Goal: Information Seeking & Learning: Learn about a topic

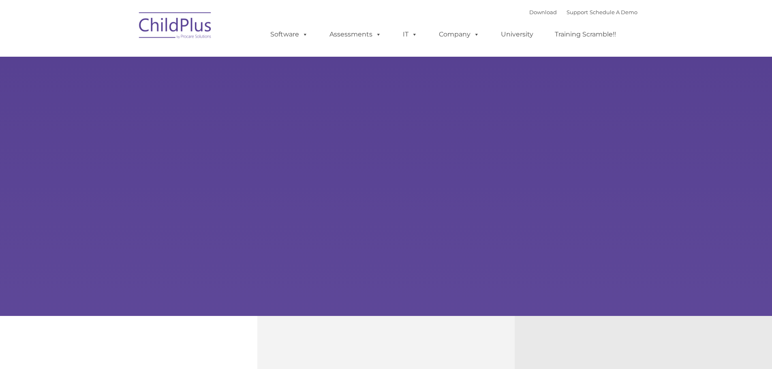
type input ""
select select "MEDIUM"
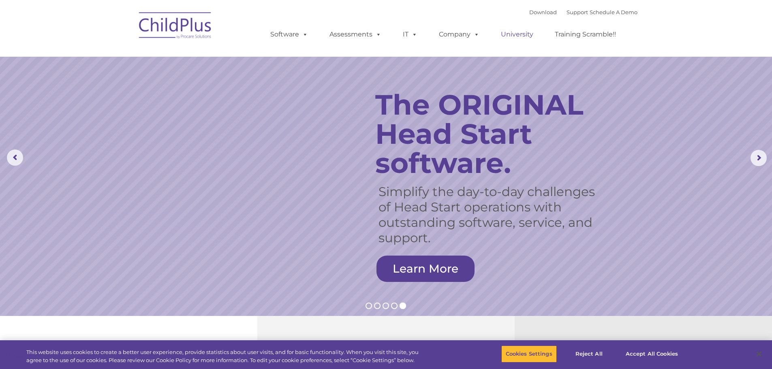
click at [512, 37] on link "University" at bounding box center [516, 34] width 49 height 16
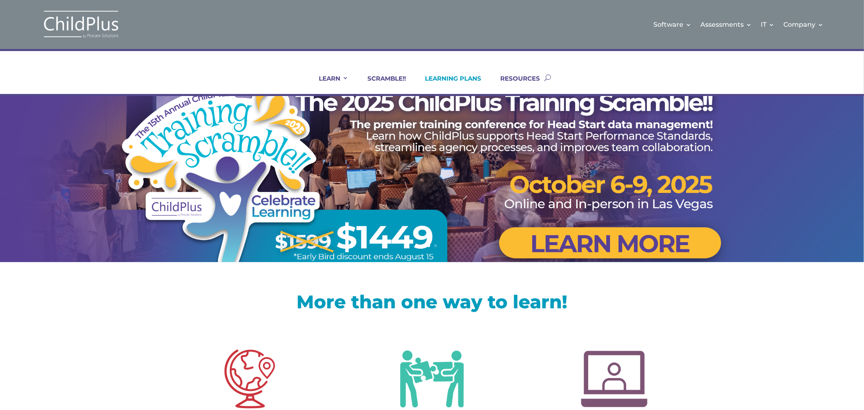
click at [455, 75] on link "LEARNING PLANS" at bounding box center [448, 84] width 66 height 19
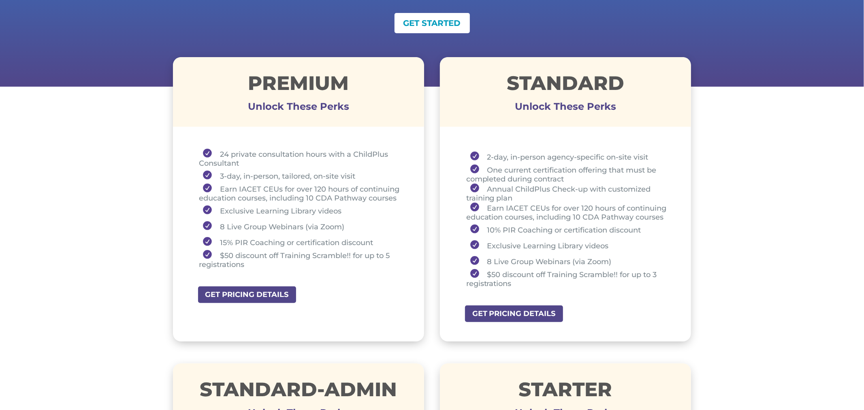
scroll to position [254, 0]
drag, startPoint x: 217, startPoint y: 175, endPoint x: 356, endPoint y: 175, distance: 139.7
click at [356, 175] on li "3-day, in-person, tailored, on-site visit" at bounding box center [301, 175] width 205 height 16
drag, startPoint x: 218, startPoint y: 151, endPoint x: 244, endPoint y: 160, distance: 27.4
click at [244, 160] on li "24 private consultation hours with a ChildPlus Consultant" at bounding box center [301, 157] width 205 height 19
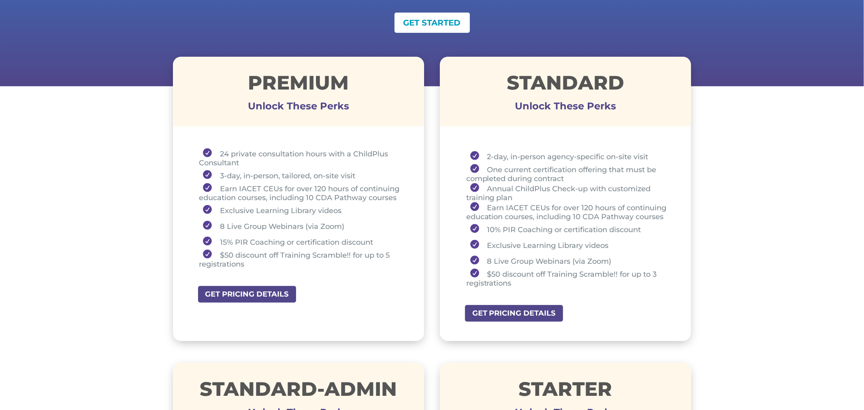
click at [269, 225] on li "8 Live Group Webinars (via Zoom)" at bounding box center [301, 226] width 205 height 16
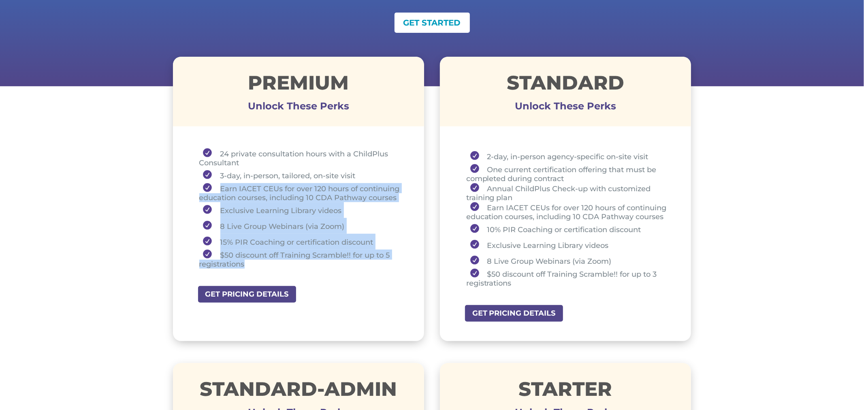
drag, startPoint x: 218, startPoint y: 185, endPoint x: 333, endPoint y: 260, distance: 137.4
click at [332, 261] on ul "24 private consultation hours with a ChildPlus Consultant 3-day, in-person, tai…" at bounding box center [298, 212] width 211 height 128
click at [239, 234] on li "15% PIR Coaching or certification discount" at bounding box center [301, 242] width 205 height 16
click at [230, 197] on li "Earn IACET CEUs for over 120 hours of continuing education courses, including 1…" at bounding box center [301, 192] width 205 height 19
click at [360, 206] on li "Exclusive Learning Library videos" at bounding box center [301, 210] width 205 height 16
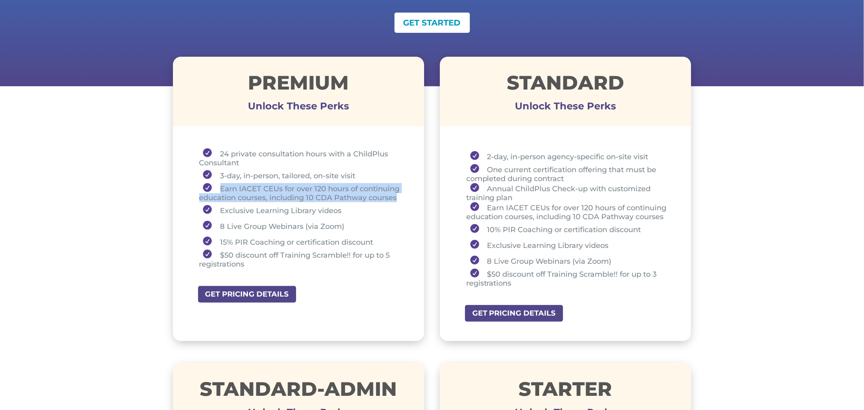
drag, startPoint x: 220, startPoint y: 185, endPoint x: 400, endPoint y: 193, distance: 180.4
click at [400, 193] on li "Earn IACET CEUs for over 120 hours of continuing education courses, including 1…" at bounding box center [301, 192] width 205 height 19
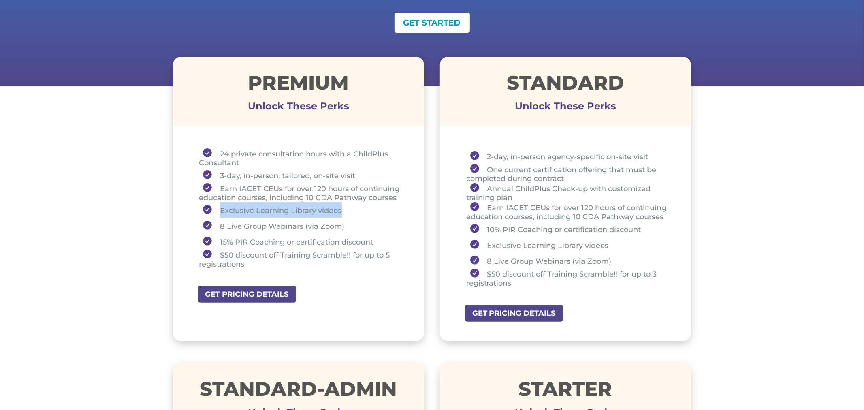
drag, startPoint x: 216, startPoint y: 209, endPoint x: 343, endPoint y: 205, distance: 127.7
click at [343, 205] on li "Exclusive Learning Library videos" at bounding box center [301, 210] width 205 height 16
drag, startPoint x: 216, startPoint y: 221, endPoint x: 353, endPoint y: 221, distance: 136.5
click at [353, 221] on li "8 Live Group Webinars (via Zoom)" at bounding box center [301, 226] width 205 height 16
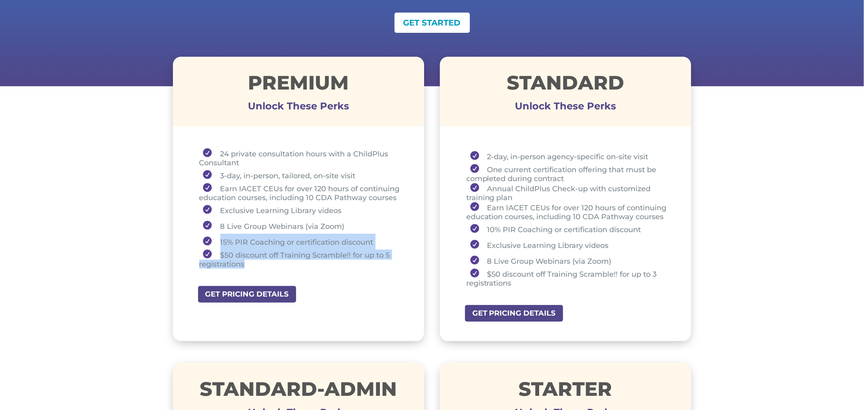
drag, startPoint x: 215, startPoint y: 241, endPoint x: 255, endPoint y: 258, distance: 43.2
click at [255, 258] on ul "24 private consultation hours with a ChildPlus Consultant 3-day, in-person, tai…" at bounding box center [298, 212] width 211 height 128
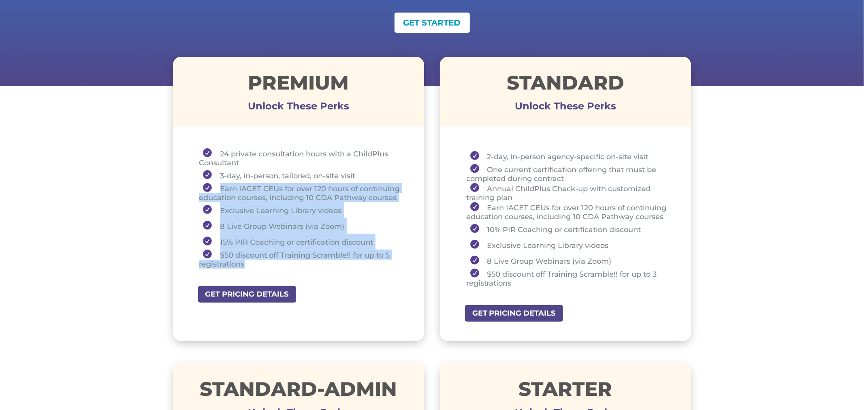
drag, startPoint x: 219, startPoint y: 187, endPoint x: 270, endPoint y: 260, distance: 89.5
click at [270, 260] on ul "24 private consultation hours with a ChildPlus Consultant 3-day, in-person, tai…" at bounding box center [298, 212] width 211 height 128
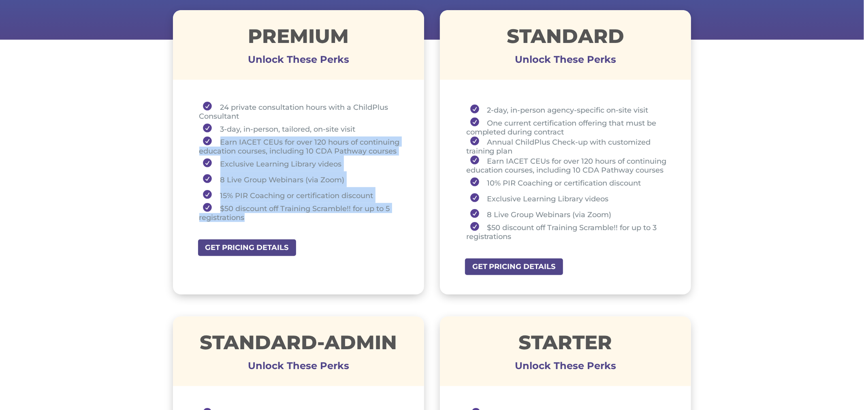
scroll to position [294, 0]
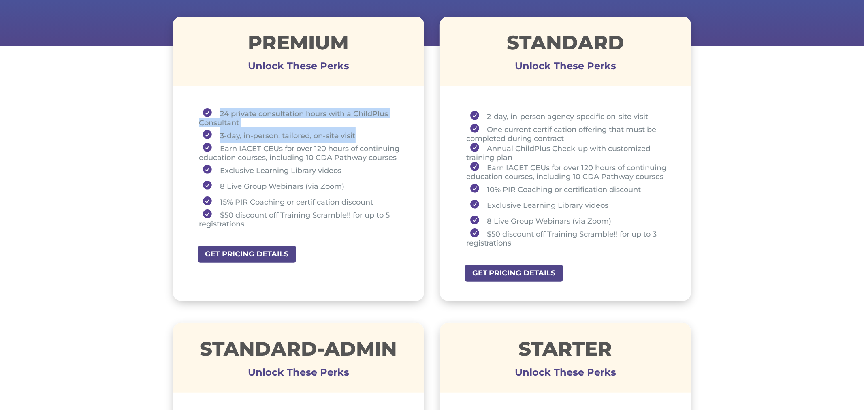
drag, startPoint x: 213, startPoint y: 108, endPoint x: 364, endPoint y: 137, distance: 154.3
click at [364, 137] on ul "24 private consultation hours with a ChildPlus Consultant 3-day, in-person, tai…" at bounding box center [298, 172] width 211 height 128
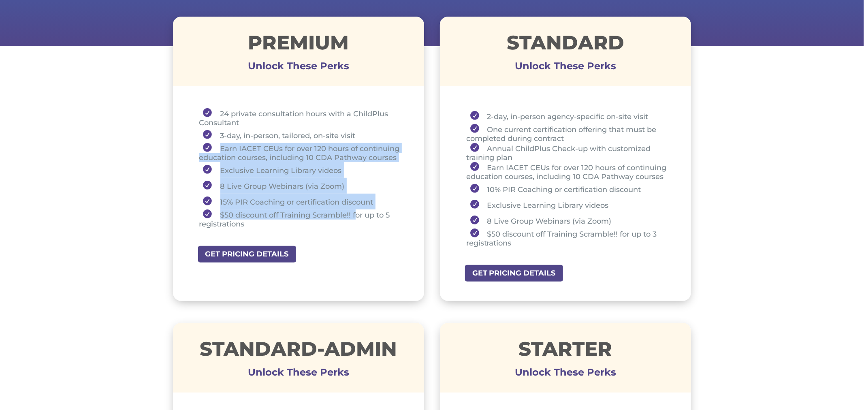
drag, startPoint x: 220, startPoint y: 149, endPoint x: 360, endPoint y: 216, distance: 156.2
click at [360, 216] on ul "24 private consultation hours with a ChildPlus Consultant 3-day, in-person, tai…" at bounding box center [298, 172] width 211 height 128
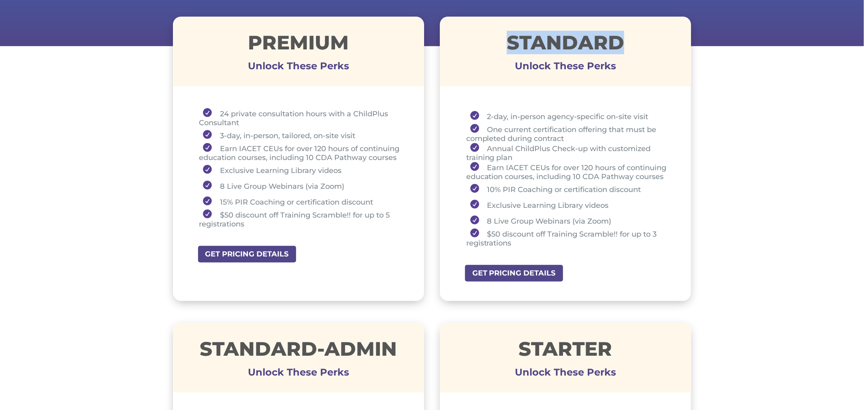
drag, startPoint x: 506, startPoint y: 43, endPoint x: 643, endPoint y: 40, distance: 136.5
click at [643, 40] on h1 "STANDARD" at bounding box center [566, 44] width 252 height 23
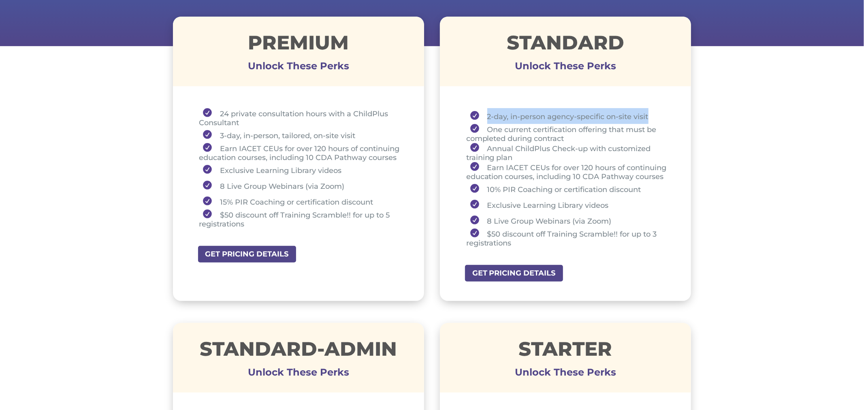
drag, startPoint x: 485, startPoint y: 118, endPoint x: 653, endPoint y: 116, distance: 168.1
click at [653, 116] on li "2-day, in-person agency-specific on-site visit" at bounding box center [568, 116] width 205 height 16
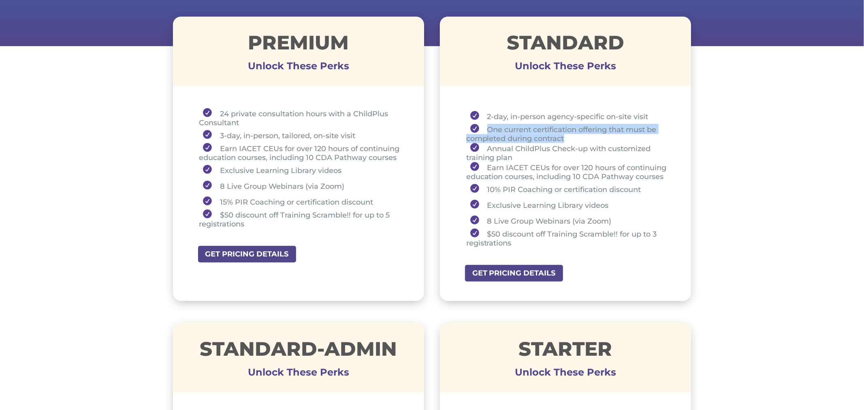
drag, startPoint x: 487, startPoint y: 124, endPoint x: 569, endPoint y: 137, distance: 83.2
click at [569, 137] on li "One current certification offering that must be completed during contract" at bounding box center [568, 133] width 205 height 19
drag, startPoint x: 486, startPoint y: 116, endPoint x: 496, endPoint y: 115, distance: 9.8
click at [496, 115] on li "2-day, in-person agency-specific on-site visit" at bounding box center [568, 116] width 205 height 16
drag, startPoint x: 498, startPoint y: 128, endPoint x: 528, endPoint y: 129, distance: 29.6
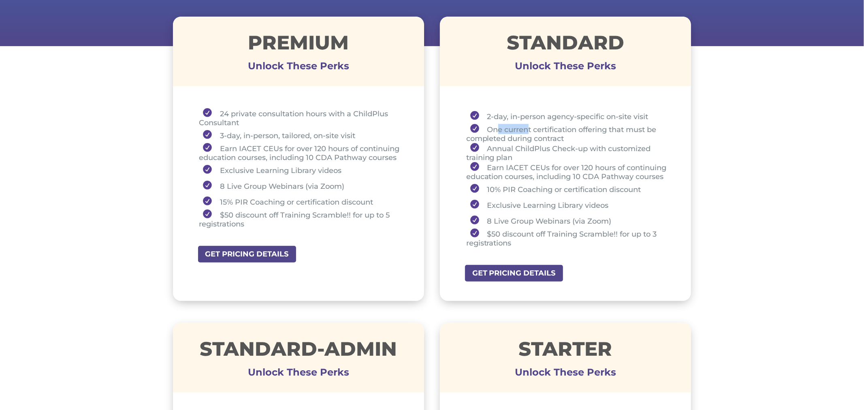
click at [528, 129] on li "One current certification offering that must be completed during contract" at bounding box center [568, 133] width 205 height 19
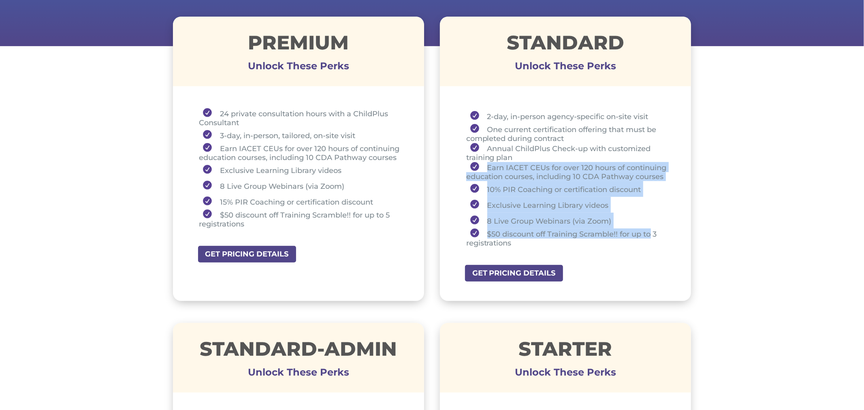
drag, startPoint x: 483, startPoint y: 164, endPoint x: 651, endPoint y: 228, distance: 179.8
click at [651, 228] on ul "2-day, in-person agency-specific on-site visit One current certification offeri…" at bounding box center [565, 181] width 211 height 147
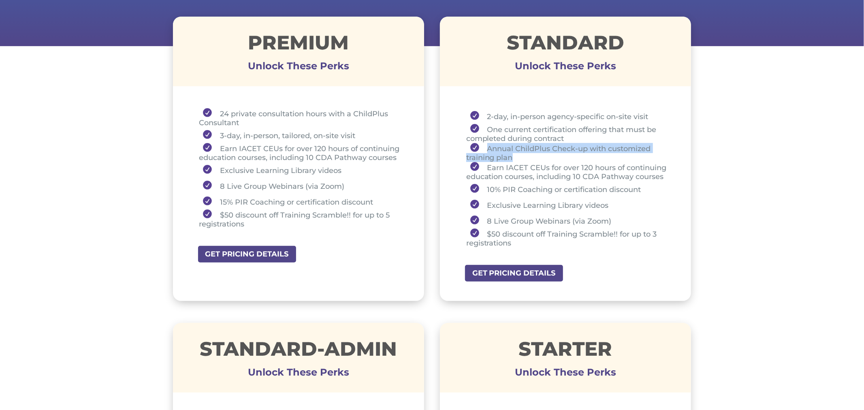
drag, startPoint x: 484, startPoint y: 148, endPoint x: 516, endPoint y: 154, distance: 32.5
click at [516, 154] on li "Annual ChildPlus Check-up with customized training plan" at bounding box center [568, 152] width 205 height 19
click at [663, 214] on li "8 Live Group Webinars (via Zoom)" at bounding box center [568, 221] width 205 height 16
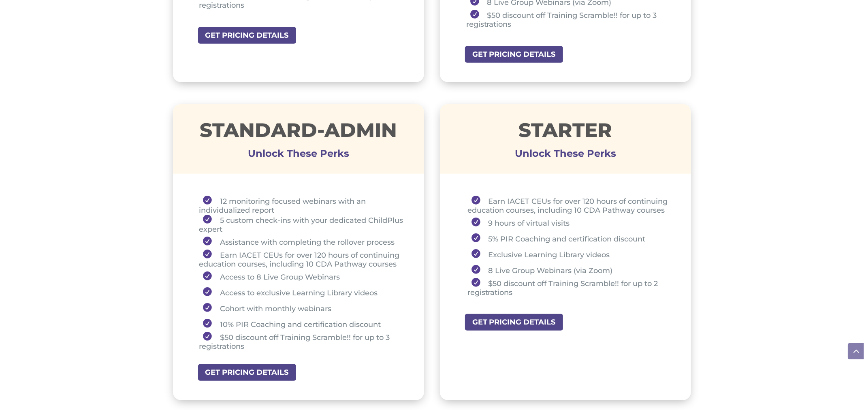
scroll to position [515, 0]
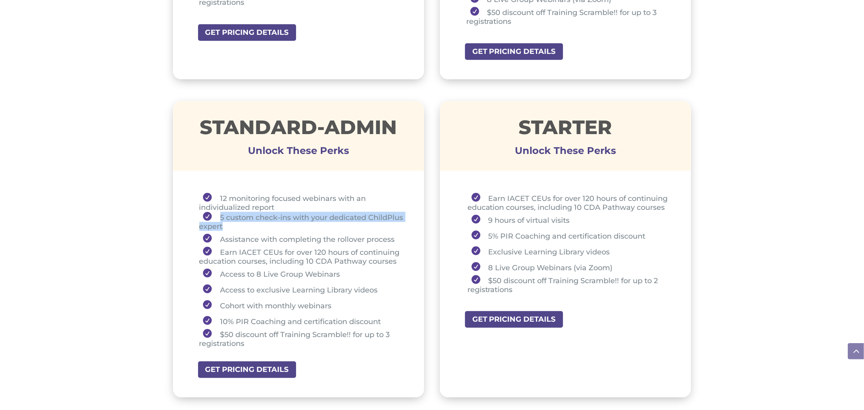
drag, startPoint x: 215, startPoint y: 213, endPoint x: 266, endPoint y: 221, distance: 51.3
click at [266, 221] on li "5 custom check-ins with your dedicated ChildPlus expert" at bounding box center [301, 221] width 205 height 19
click at [502, 172] on div "STARTER Unlock These Perks Earn IACET CEUs for over 120 hours of continuing edu…" at bounding box center [566, 249] width 252 height 296
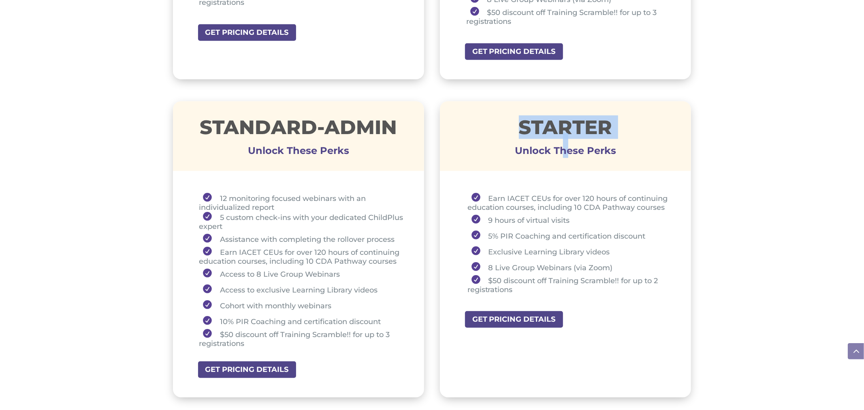
drag, startPoint x: 506, startPoint y: 124, endPoint x: 684, endPoint y: 131, distance: 178.3
click at [681, 137] on div "STARTER Unlock These Perks" at bounding box center [566, 135] width 252 height 37
click at [648, 141] on p at bounding box center [566, 146] width 252 height 10
drag, startPoint x: 547, startPoint y: 115, endPoint x: 649, endPoint y: 124, distance: 102.4
click at [645, 124] on h1 "STARTER" at bounding box center [566, 128] width 252 height 23
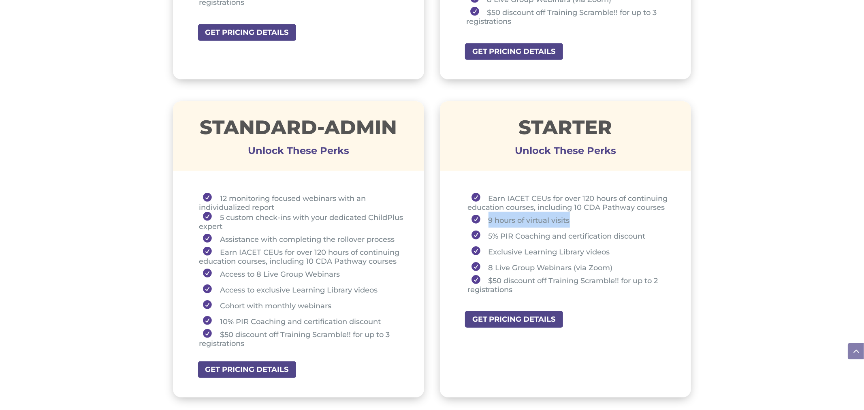
drag, startPoint x: 488, startPoint y: 217, endPoint x: 573, endPoint y: 211, distance: 85.7
click at [573, 212] on li "9 hours of virtual visits" at bounding box center [569, 220] width 204 height 16
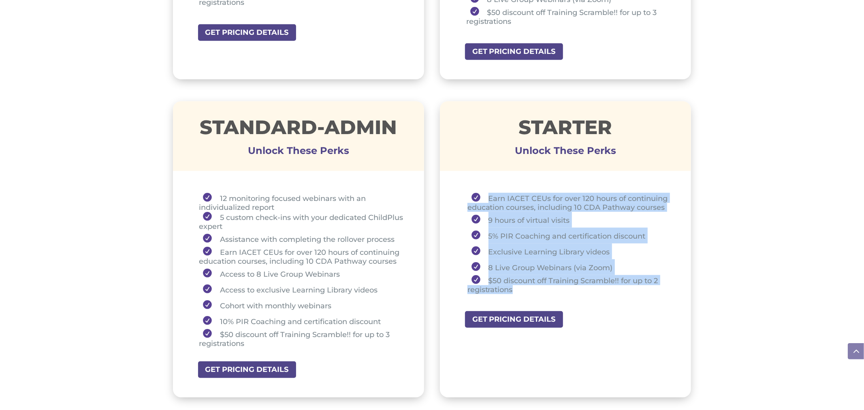
drag, startPoint x: 489, startPoint y: 193, endPoint x: 596, endPoint y: 285, distance: 141.6
click at [596, 285] on ul "Earn IACET CEUs for over 120 hours of continuing education courses, including 1…" at bounding box center [565, 247] width 211 height 109
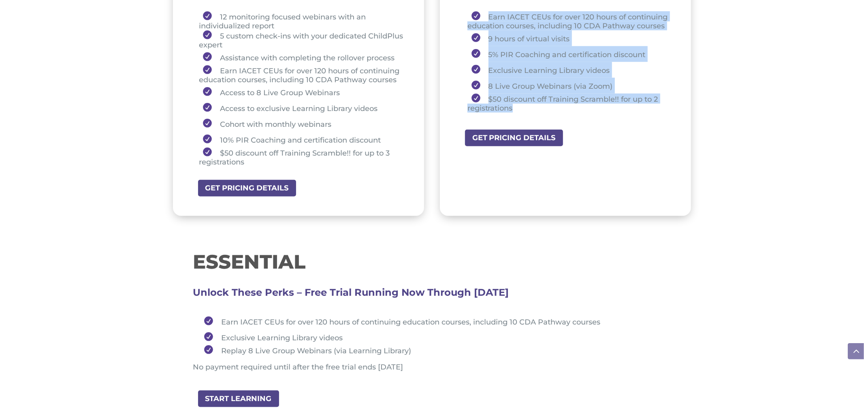
scroll to position [697, 0]
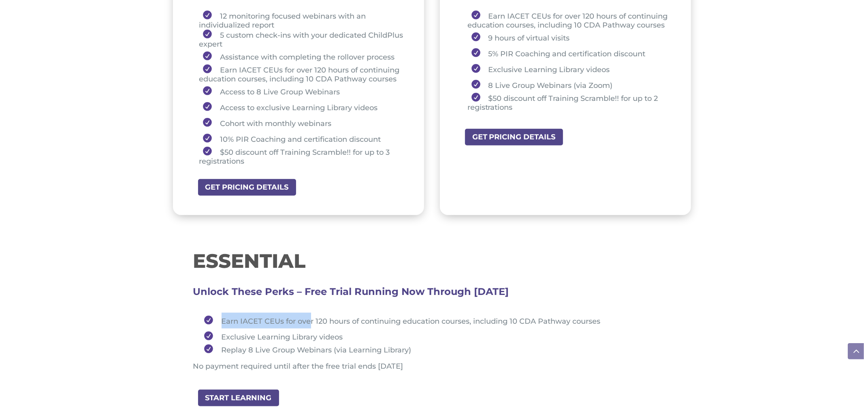
drag, startPoint x: 224, startPoint y: 314, endPoint x: 309, endPoint y: 309, distance: 85.2
click at [309, 317] on span "Earn IACET CEUs for over 120 hours of continuing education courses, including 1…" at bounding box center [411, 321] width 379 height 9
drag, startPoint x: 221, startPoint y: 335, endPoint x: 350, endPoint y: 333, distance: 129.6
click at [350, 333] on li "Exclusive Learning Library videos" at bounding box center [435, 336] width 471 height 16
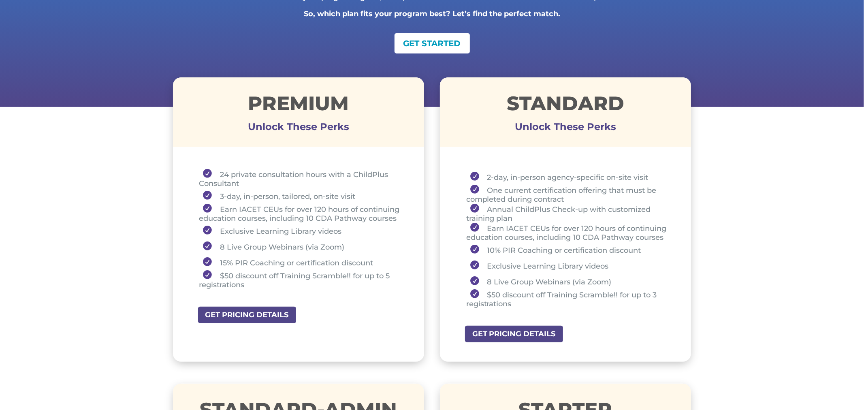
scroll to position [232, 0]
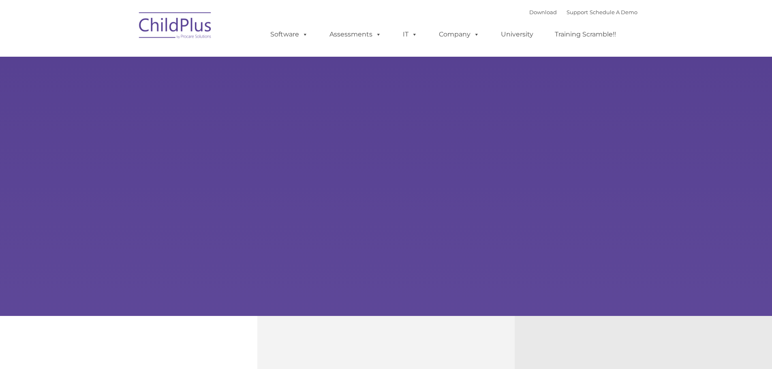
type input ""
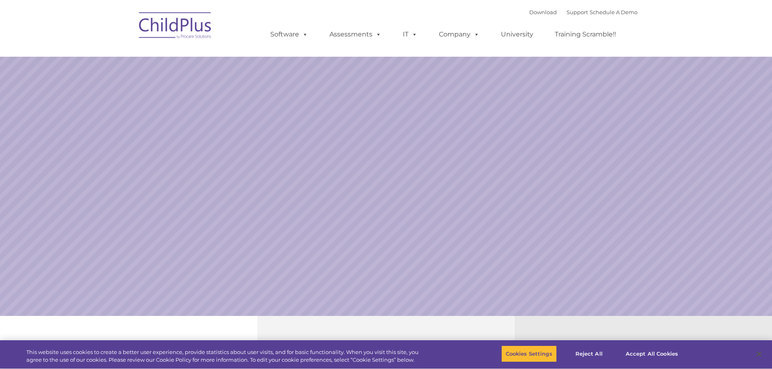
select select "MEDIUM"
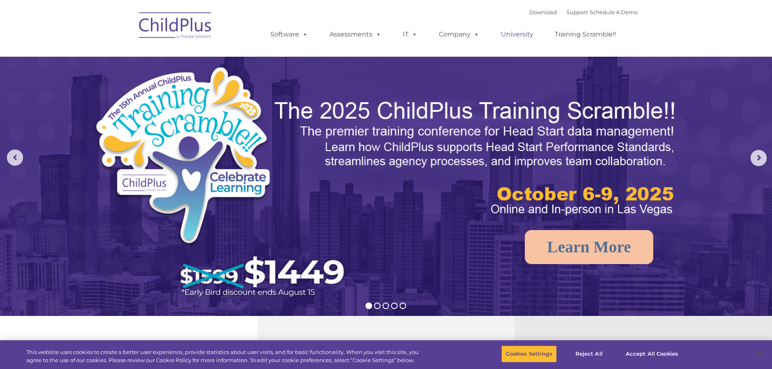
click at [509, 36] on link "University" at bounding box center [516, 34] width 49 height 16
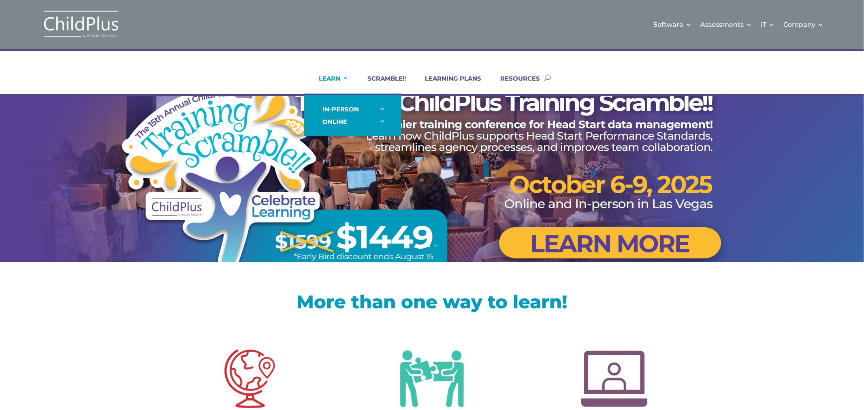
click at [339, 80] on link "LEARN" at bounding box center [329, 84] width 40 height 19
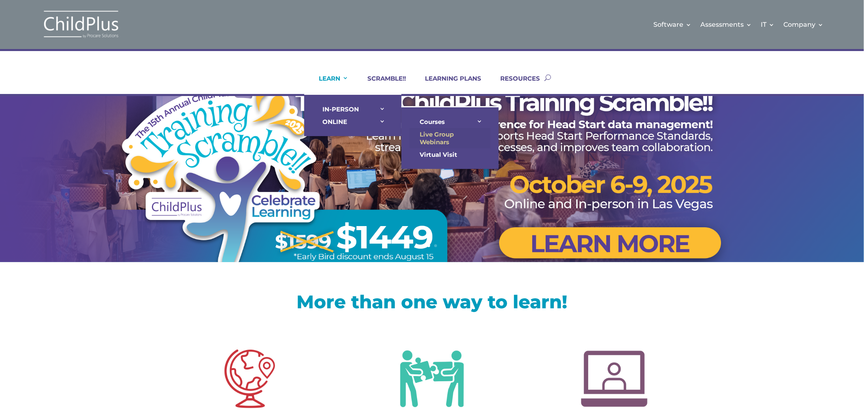
click at [423, 138] on link "Live Group Webinars" at bounding box center [449, 138] width 81 height 20
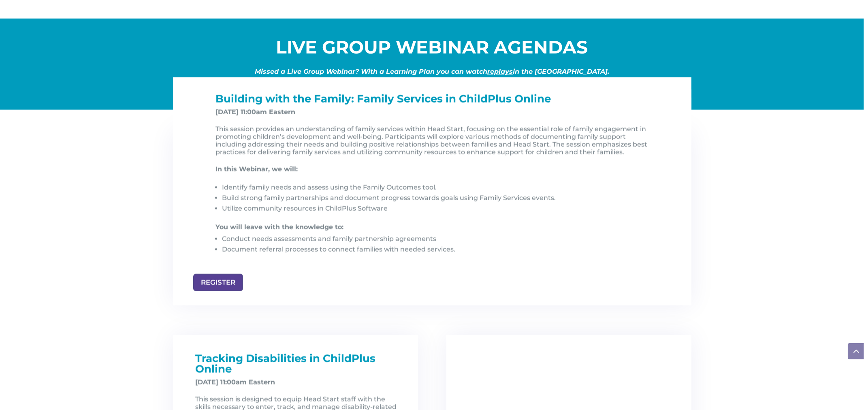
scroll to position [799, 0]
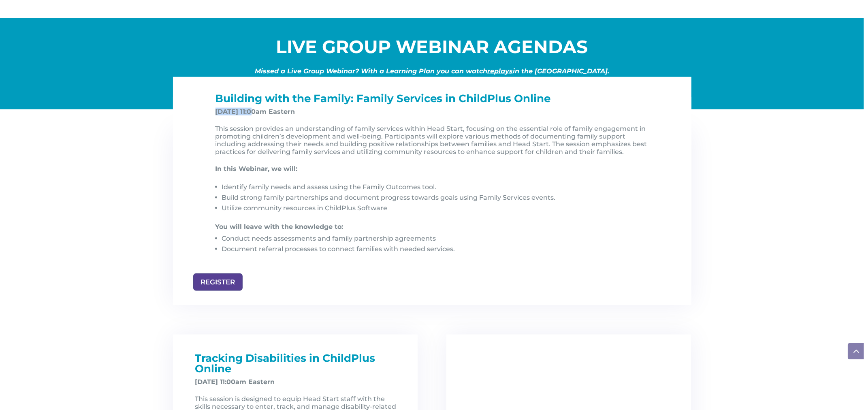
drag, startPoint x: 216, startPoint y: 113, endPoint x: 254, endPoint y: 116, distance: 37.4
click at [254, 116] on p "Nov 7, 2025, at 11:00am Eastern" at bounding box center [434, 115] width 439 height 14
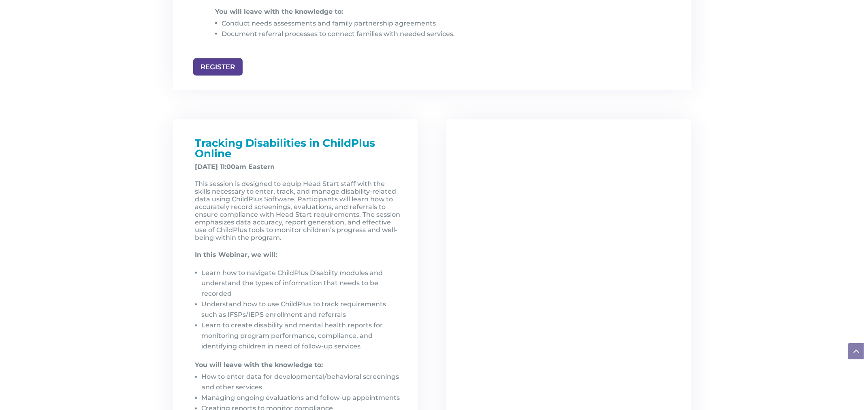
scroll to position [1017, 0]
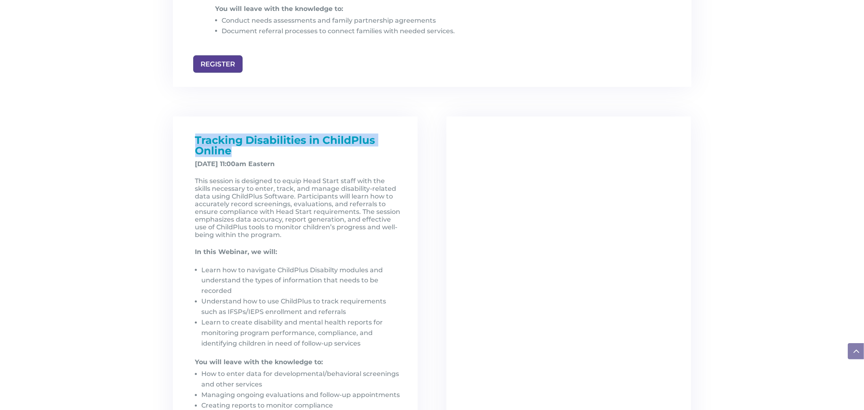
drag, startPoint x: 192, startPoint y: 143, endPoint x: 238, endPoint y: 153, distance: 47.3
click at [238, 153] on div "Tracking Disabilities in ChildPlus Online December 5, 2025, at 11:00am Eastern …" at bounding box center [295, 278] width 213 height 286
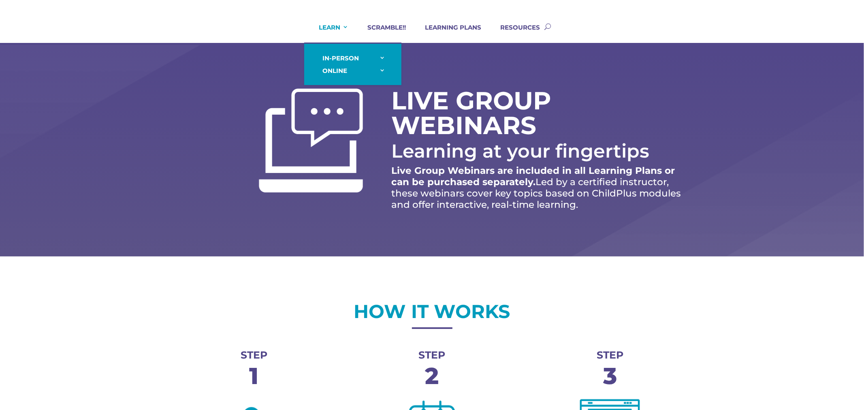
scroll to position [0, 0]
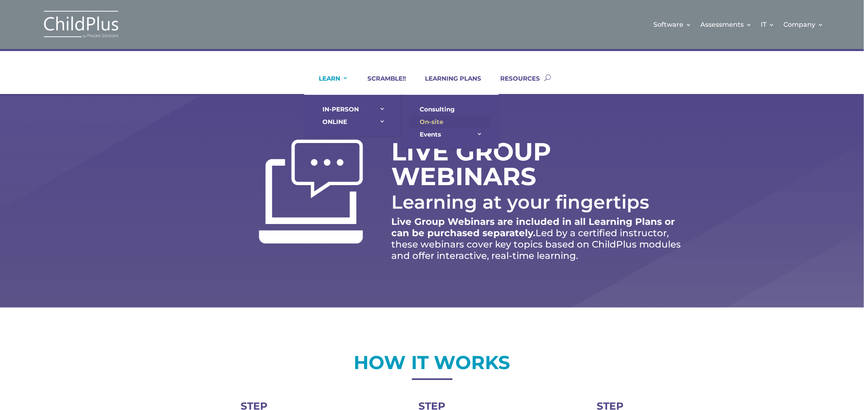
click at [424, 119] on link "On-site" at bounding box center [449, 121] width 81 height 13
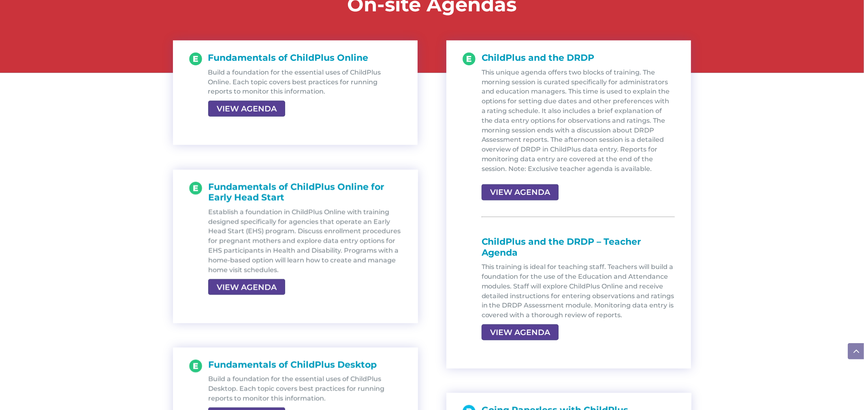
scroll to position [908, 0]
click at [248, 103] on link "VIEW AGENDA" at bounding box center [245, 108] width 75 height 15
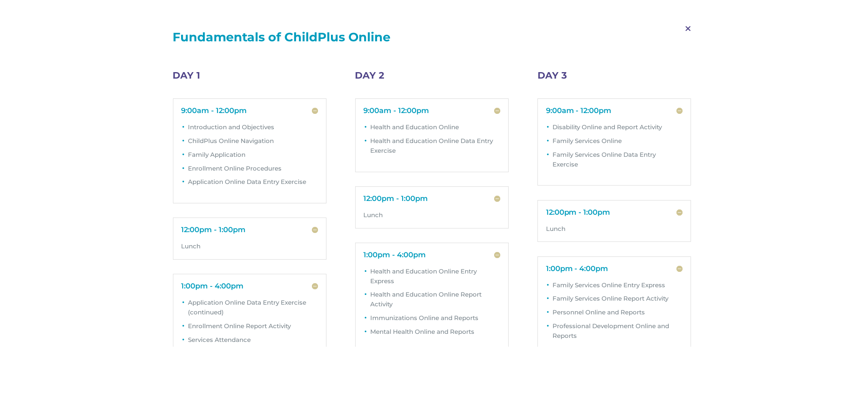
click at [688, 29] on span "M" at bounding box center [688, 28] width 24 height 23
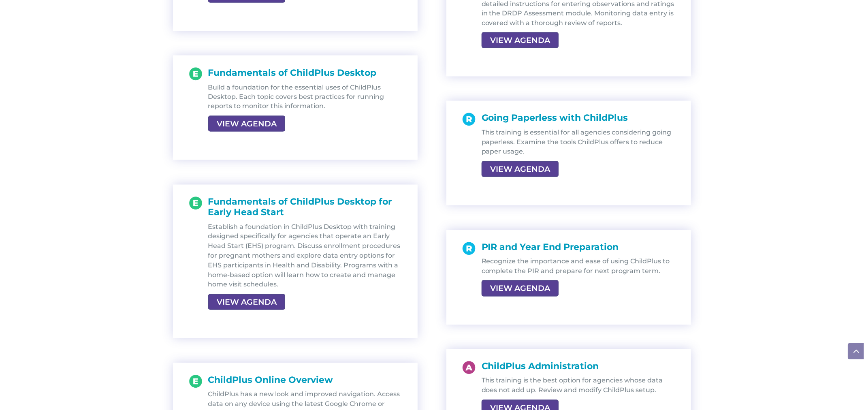
scroll to position [1200, 0]
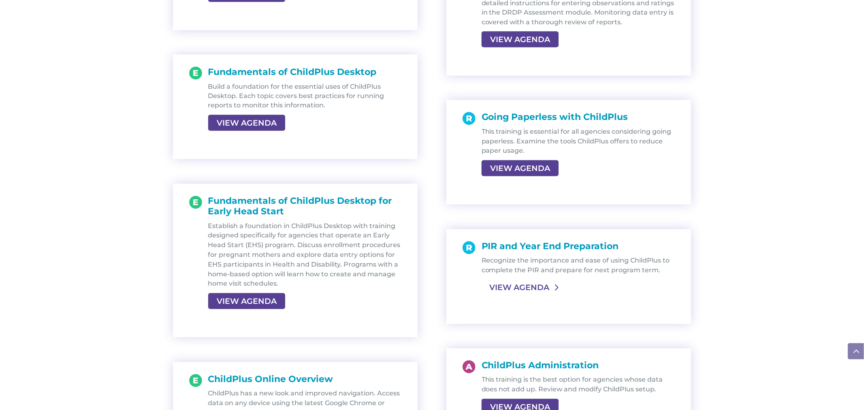
click at [515, 290] on link "VIEW AGENDA" at bounding box center [519, 287] width 75 height 15
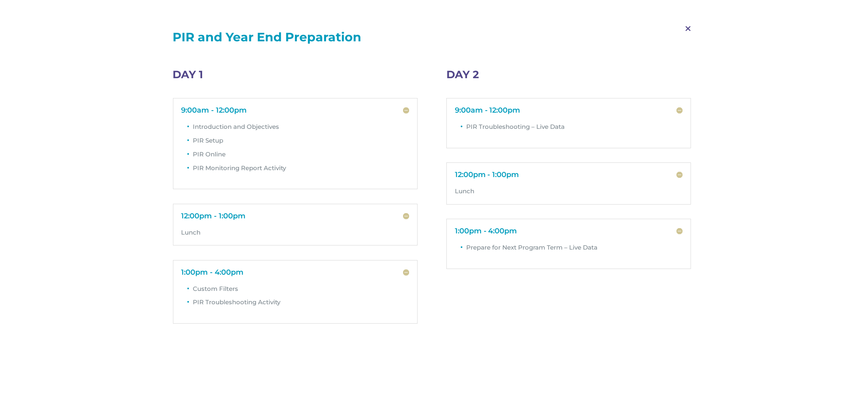
click at [689, 27] on span "M" at bounding box center [688, 28] width 24 height 23
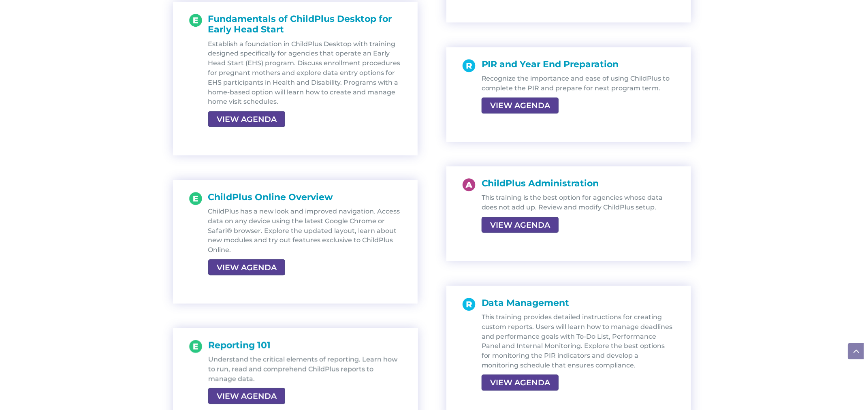
scroll to position [1383, 0]
click at [522, 225] on link "VIEW AGENDA" at bounding box center [519, 224] width 75 height 15
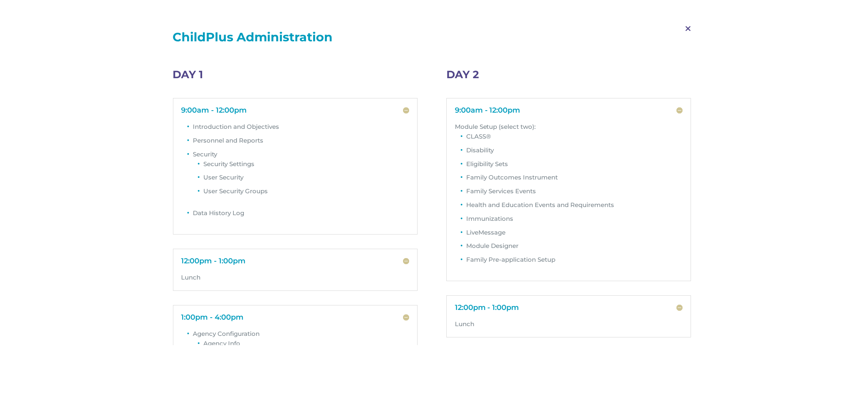
click at [685, 29] on span "M" at bounding box center [688, 28] width 24 height 23
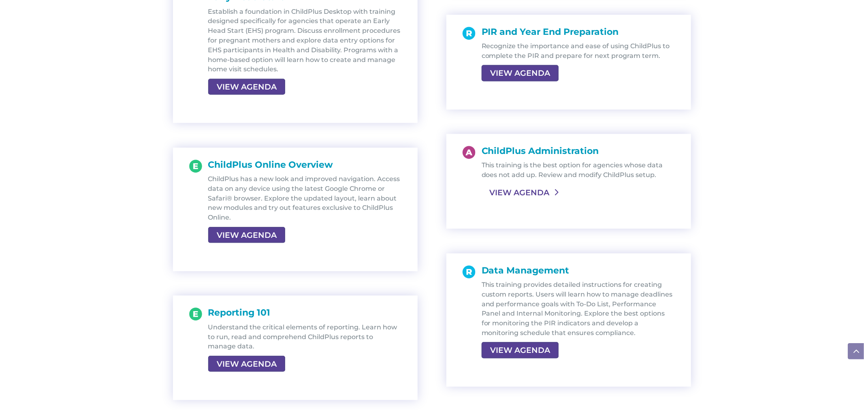
scroll to position [1419, 0]
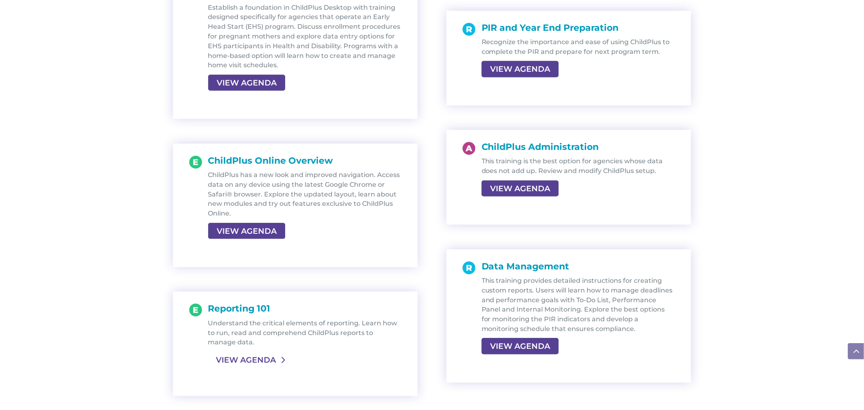
click at [251, 361] on link "VIEW AGENDA" at bounding box center [245, 359] width 75 height 15
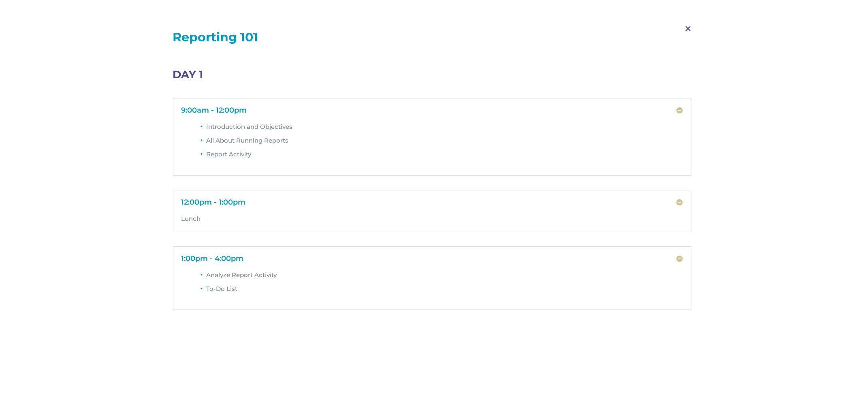
click at [687, 28] on span "M" at bounding box center [688, 28] width 24 height 23
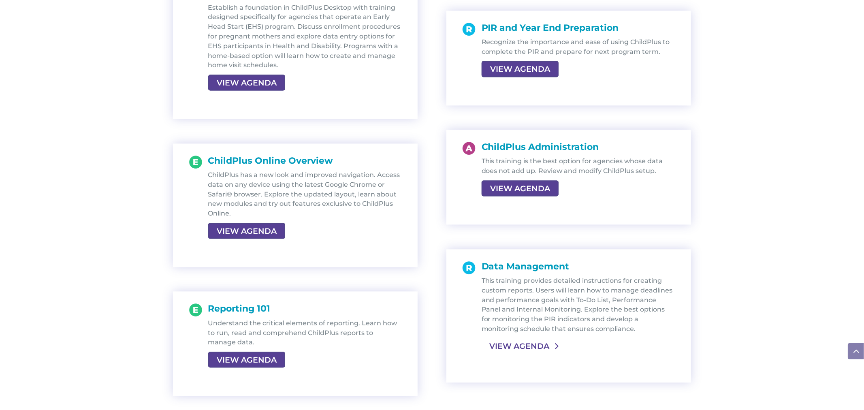
click at [507, 346] on link "VIEW AGENDA" at bounding box center [519, 346] width 75 height 15
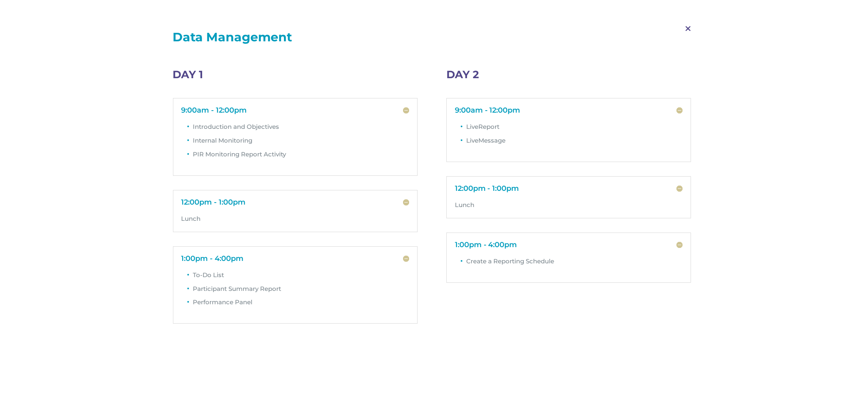
click at [686, 30] on span "M" at bounding box center [688, 28] width 24 height 23
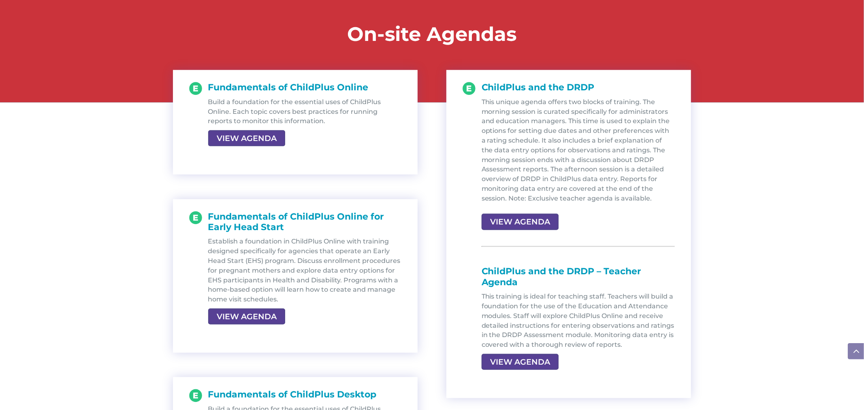
scroll to position [880, 0]
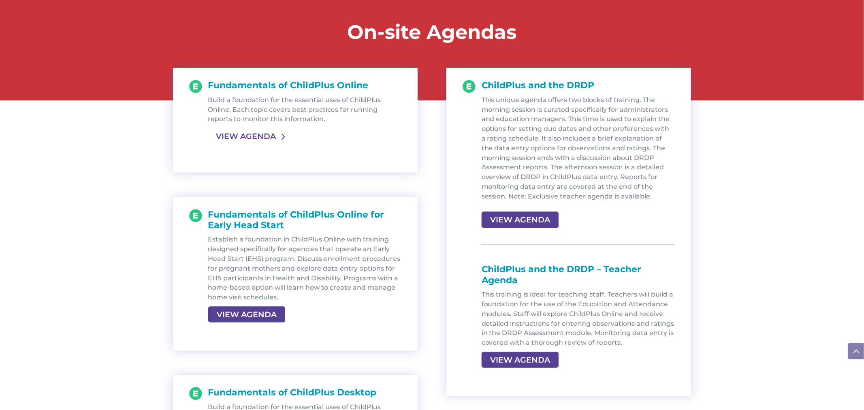
click at [252, 139] on link "VIEW AGENDA" at bounding box center [245, 136] width 75 height 15
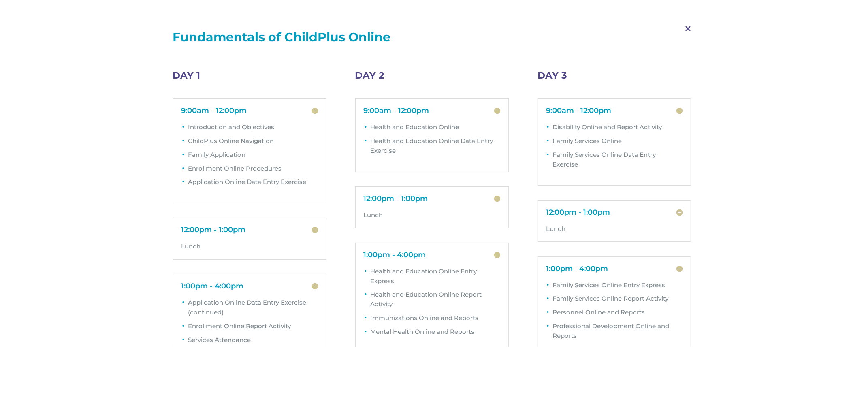
click at [686, 31] on span "M" at bounding box center [688, 28] width 24 height 23
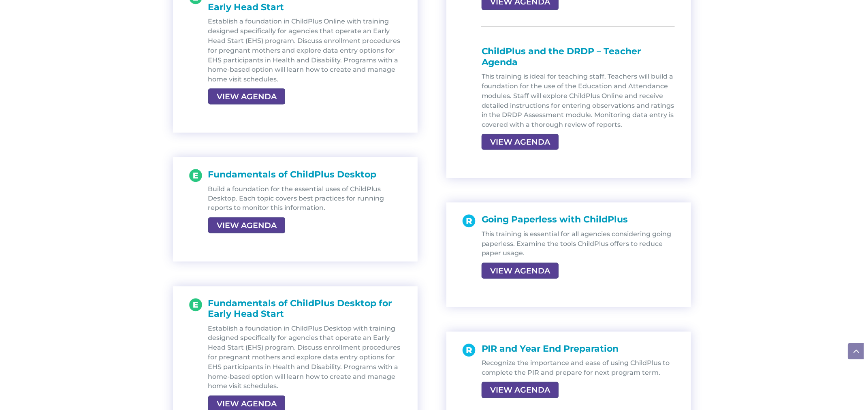
scroll to position [1098, 0]
click at [264, 222] on link "VIEW AGENDA" at bounding box center [245, 225] width 75 height 15
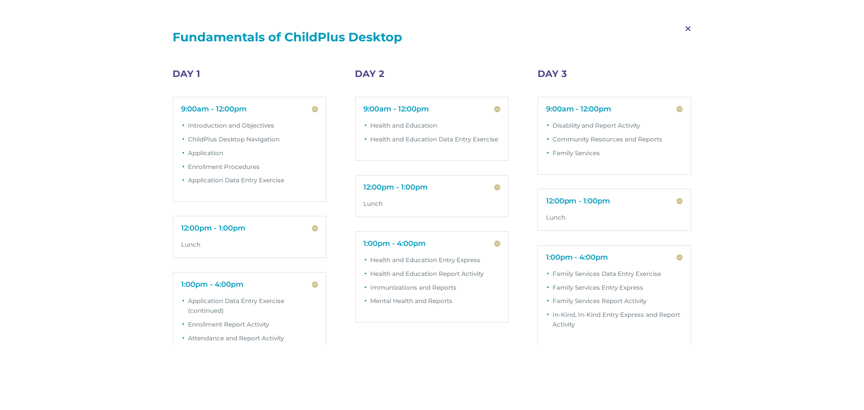
click at [687, 33] on span "M" at bounding box center [688, 28] width 24 height 23
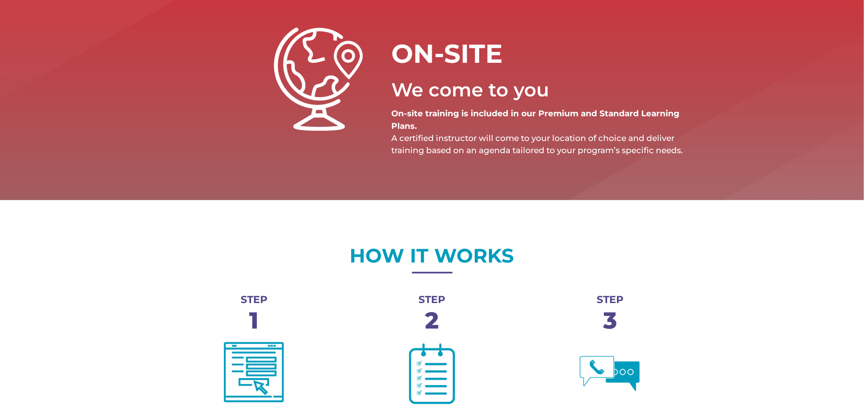
scroll to position [0, 0]
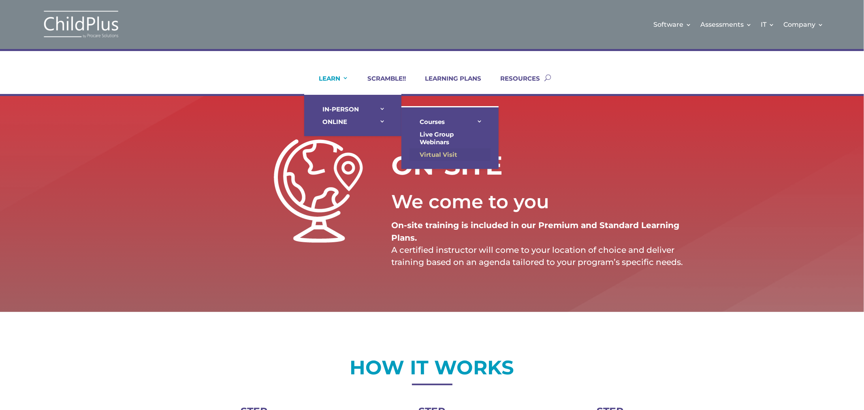
click at [431, 152] on link "Virtual Visit" at bounding box center [449, 154] width 81 height 13
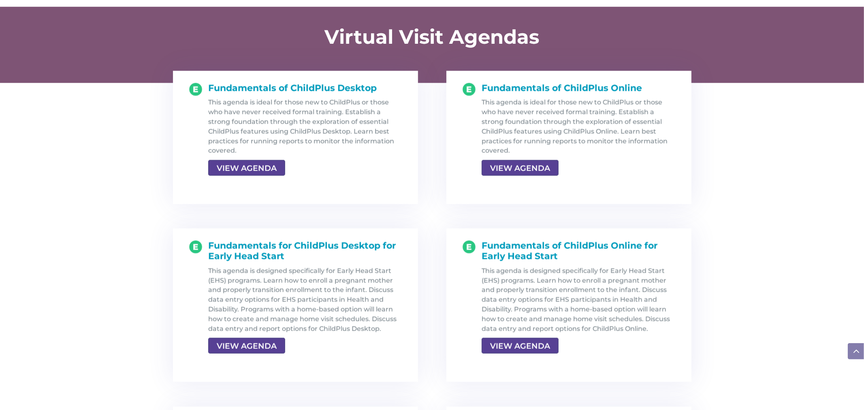
scroll to position [831, 0]
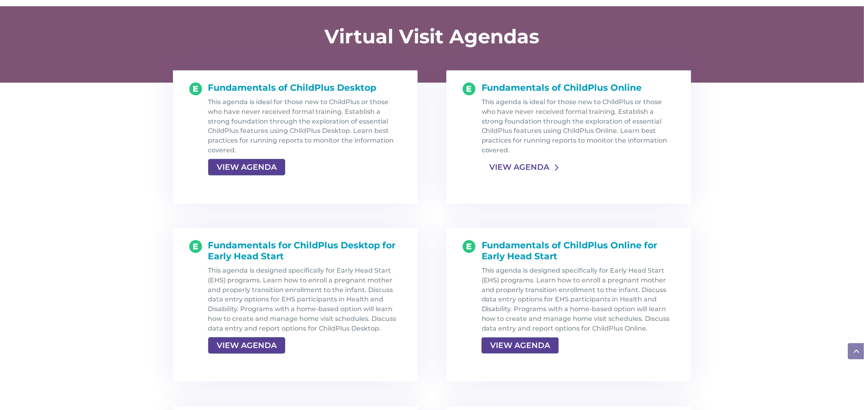
click at [540, 160] on link "VIEW AGENDA" at bounding box center [519, 167] width 75 height 15
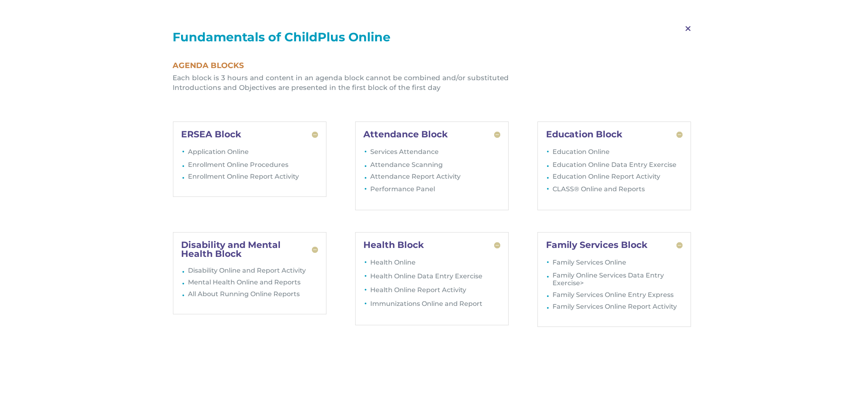
scroll to position [795, 0]
click at [685, 29] on span "M" at bounding box center [688, 28] width 24 height 23
